Goal: Task Accomplishment & Management: Manage account settings

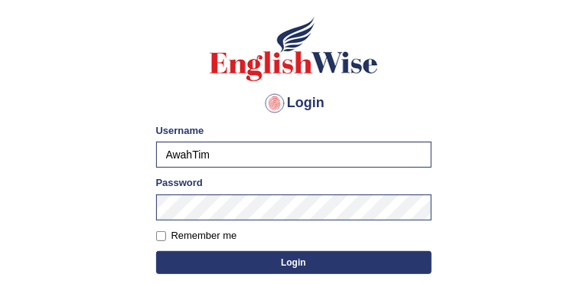
scroll to position [80, 0]
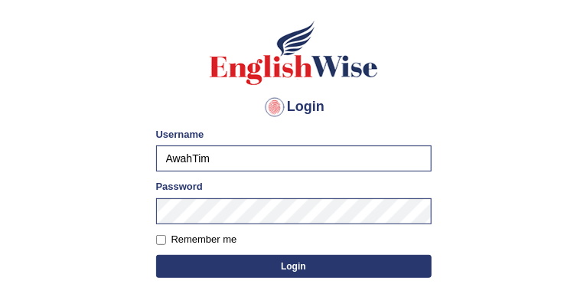
click at [289, 268] on button "Login" at bounding box center [294, 266] width 276 height 23
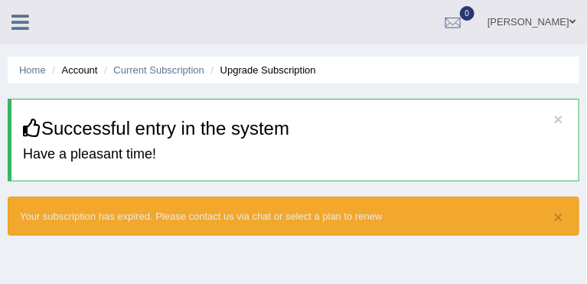
click at [500, 110] on div "× Successful entry in the system Have a pleasant time!" at bounding box center [294, 140] width 572 height 83
click at [571, 20] on span at bounding box center [573, 22] width 6 height 10
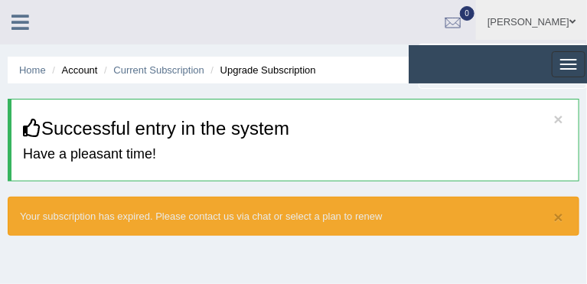
click at [0, 0] on link "Username: awahTim" at bounding box center [0, 0] width 0 height 0
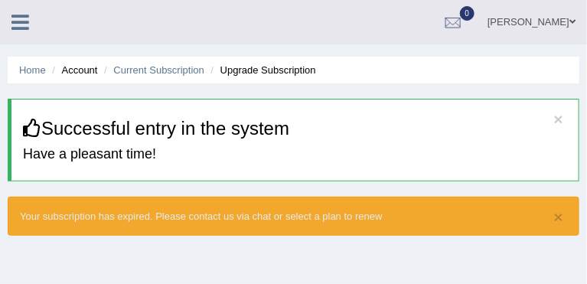
click at [562, 32] on link "[PERSON_NAME]" at bounding box center [531, 20] width 111 height 40
